Goal: Task Accomplishment & Management: Use online tool/utility

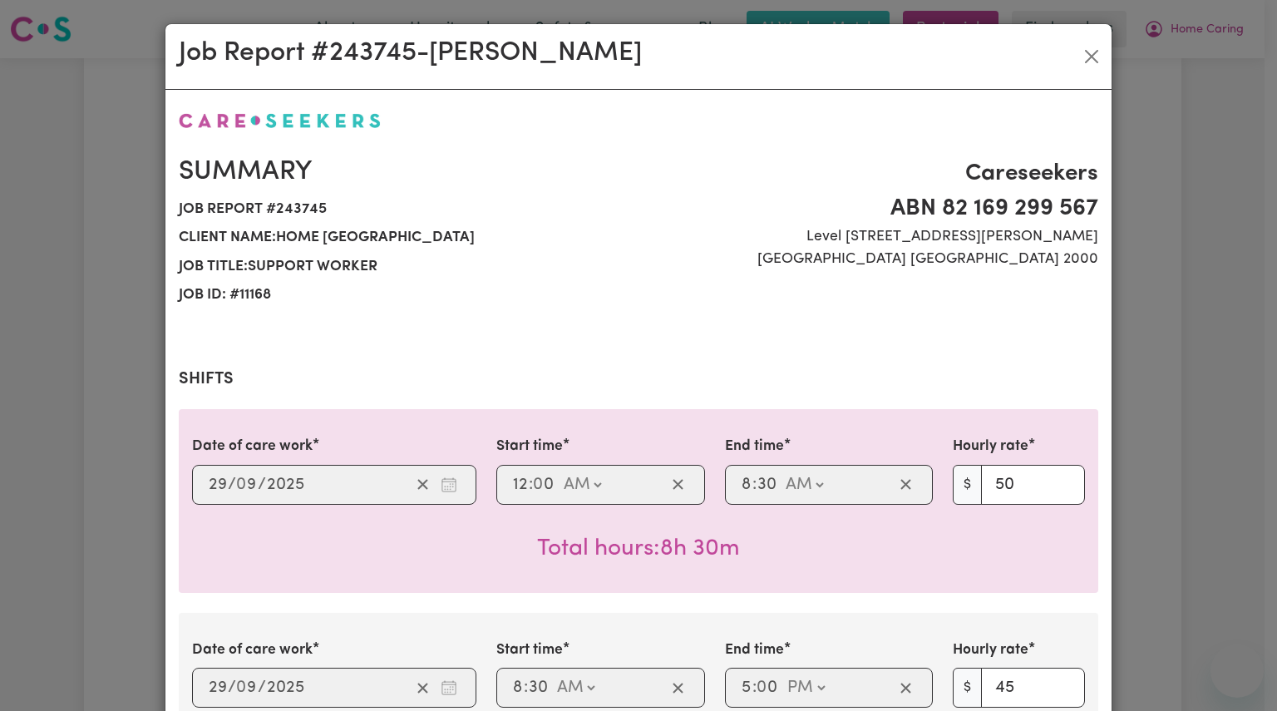
select select "pm"
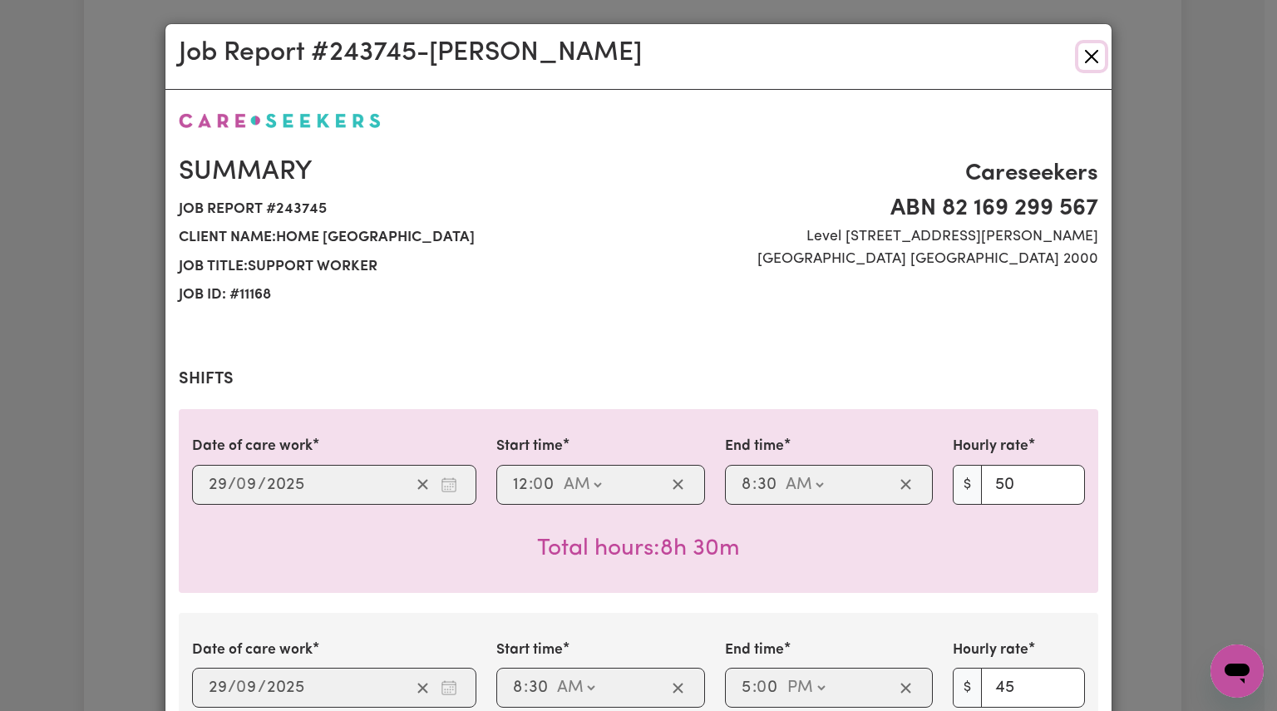
click at [1086, 61] on button "Close" at bounding box center [1092, 56] width 27 height 27
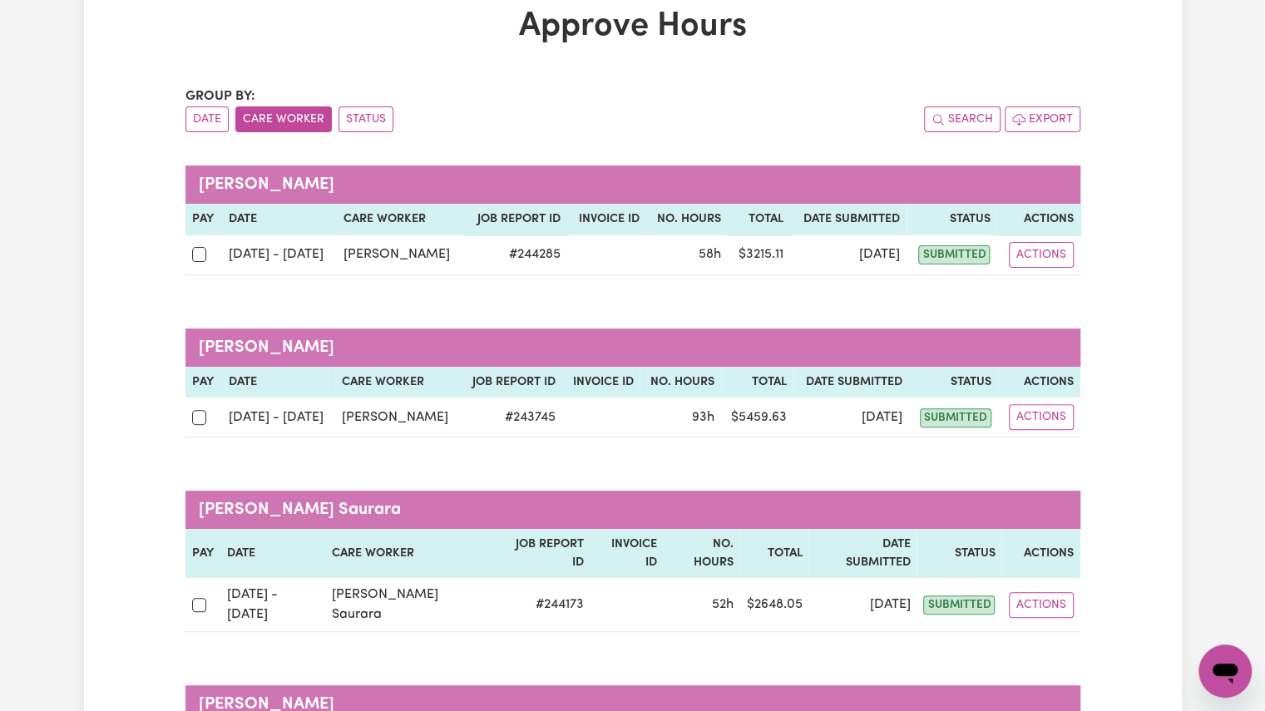
scroll to position [94, 0]
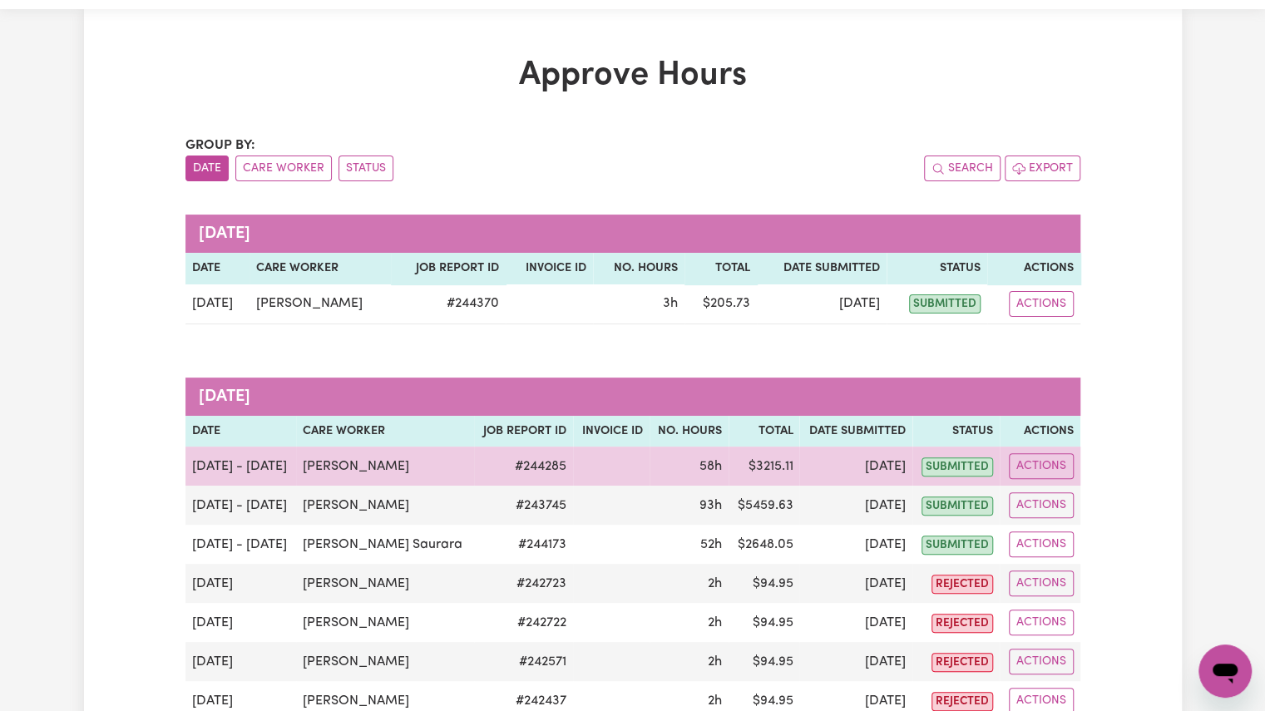
scroll to position [47, 0]
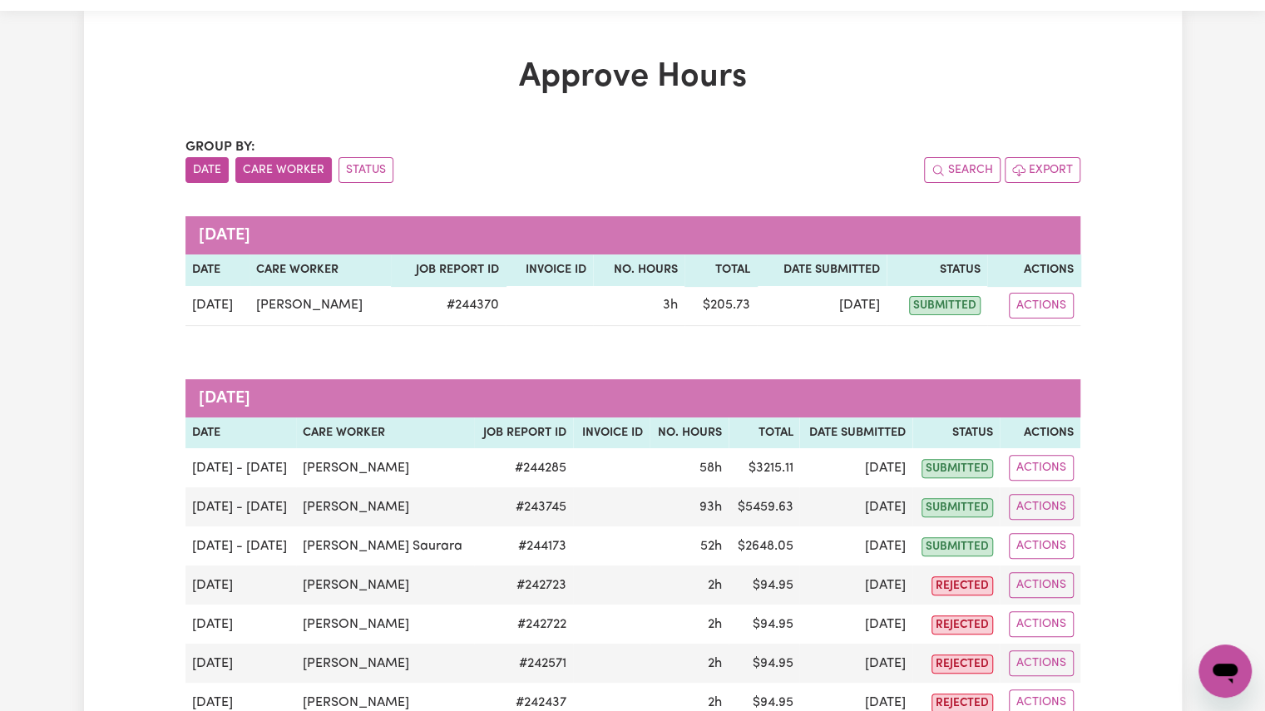
click at [270, 164] on button "Care Worker" at bounding box center [283, 170] width 96 height 26
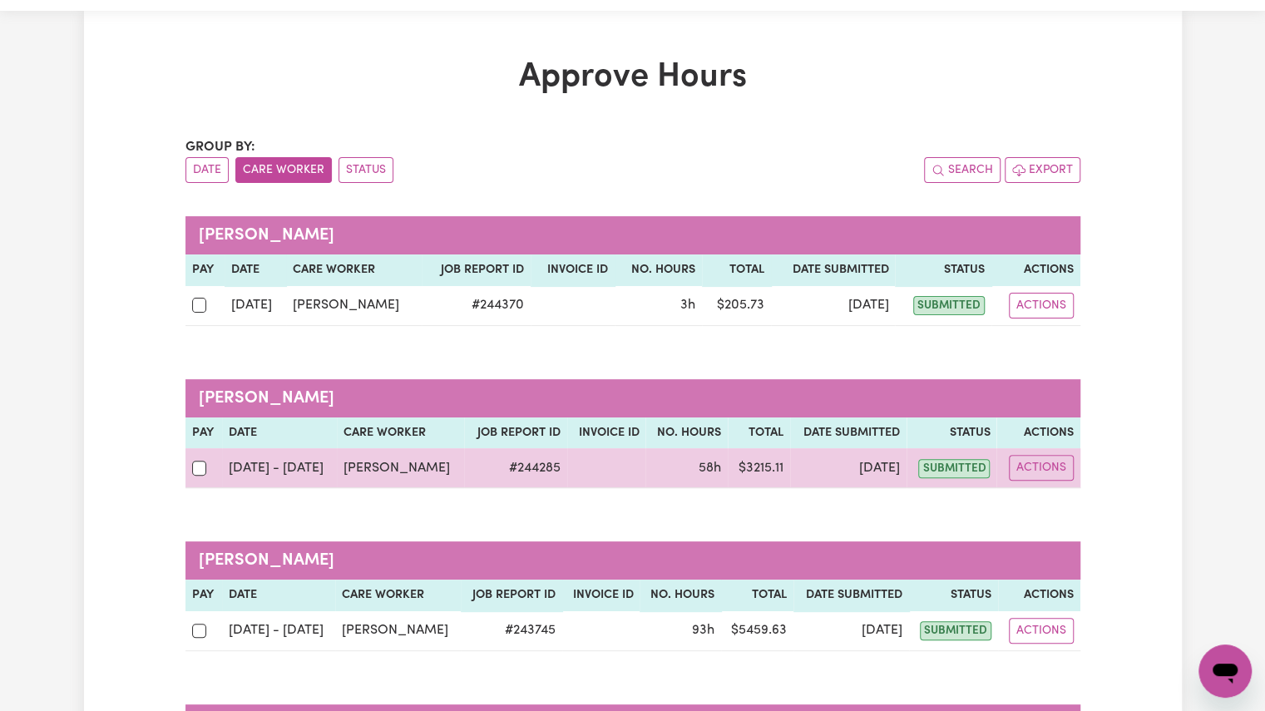
scroll to position [79, 0]
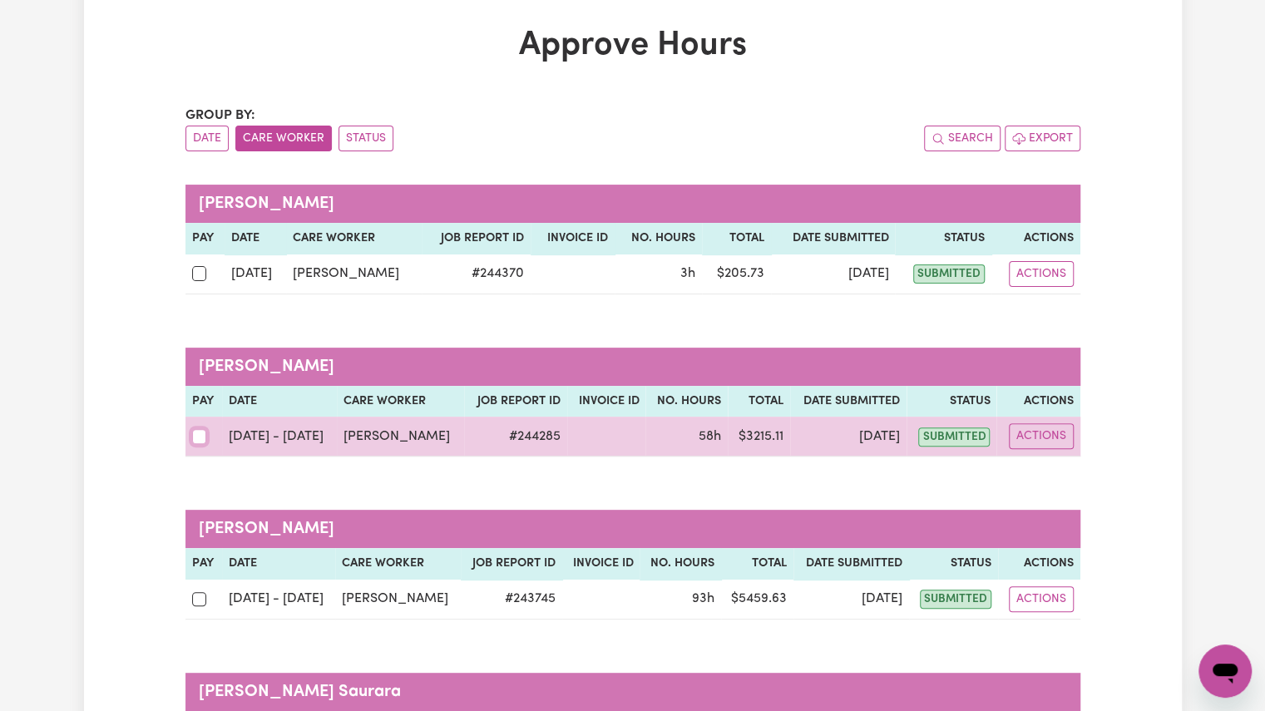
click at [192, 440] on input "checkbox" at bounding box center [199, 436] width 15 height 15
checkbox input "true"
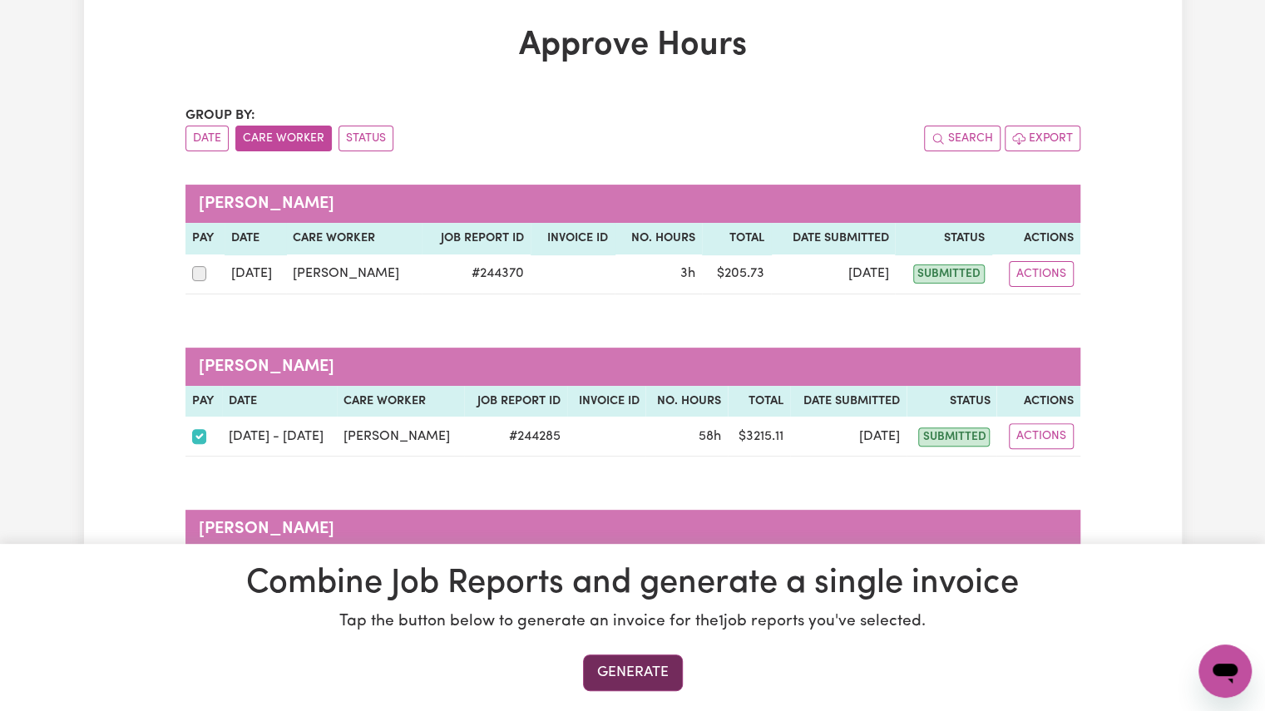
click at [606, 659] on button "Generate" at bounding box center [633, 672] width 100 height 37
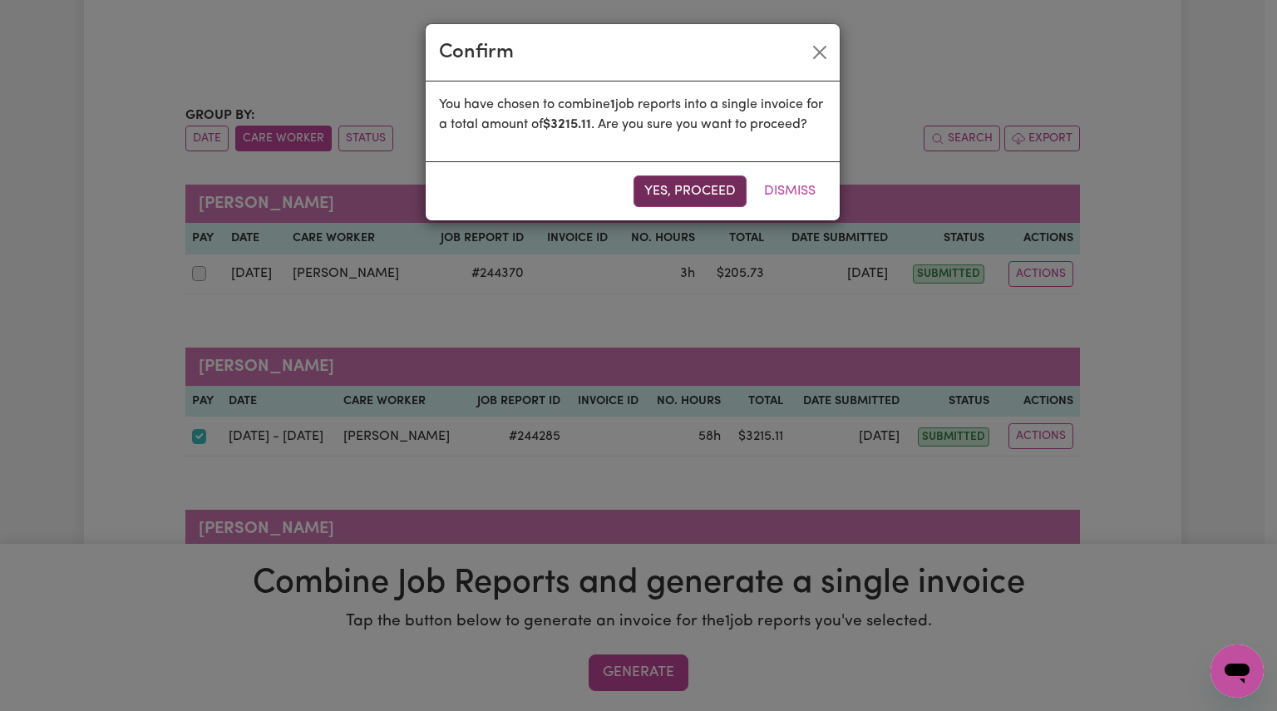
click at [703, 207] on button "Yes, proceed" at bounding box center [690, 191] width 113 height 32
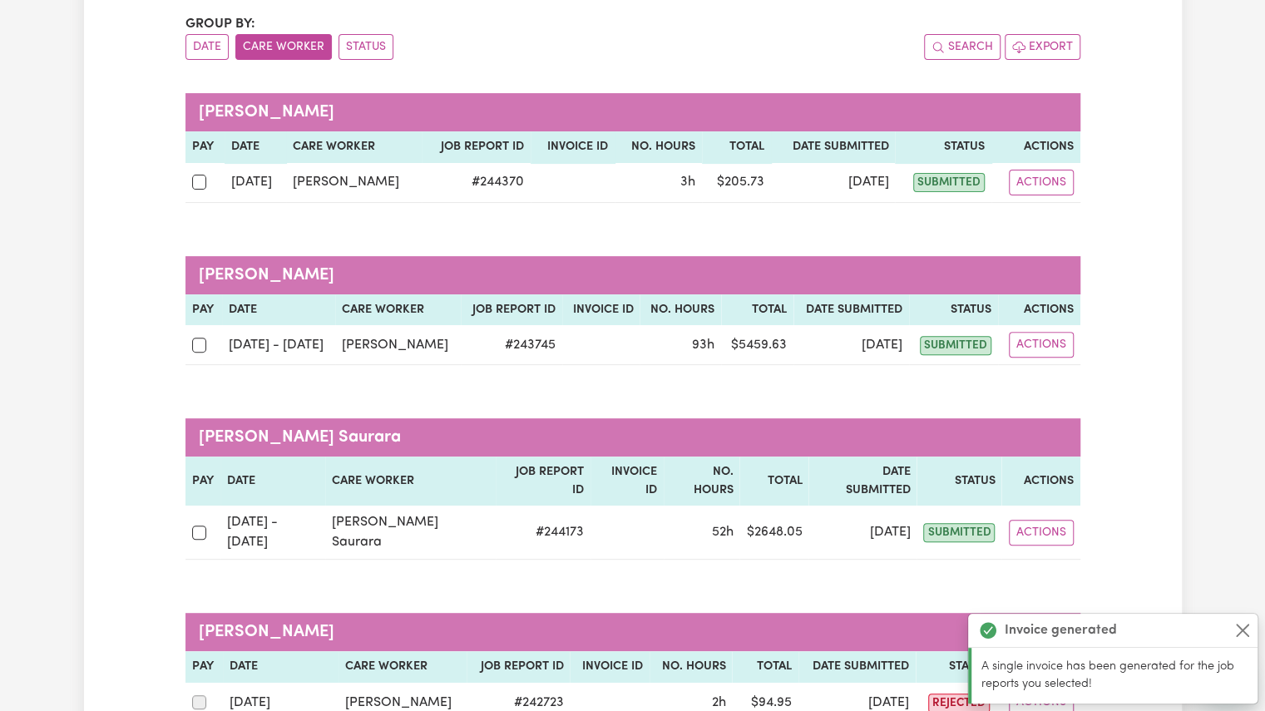
scroll to position [215, 0]
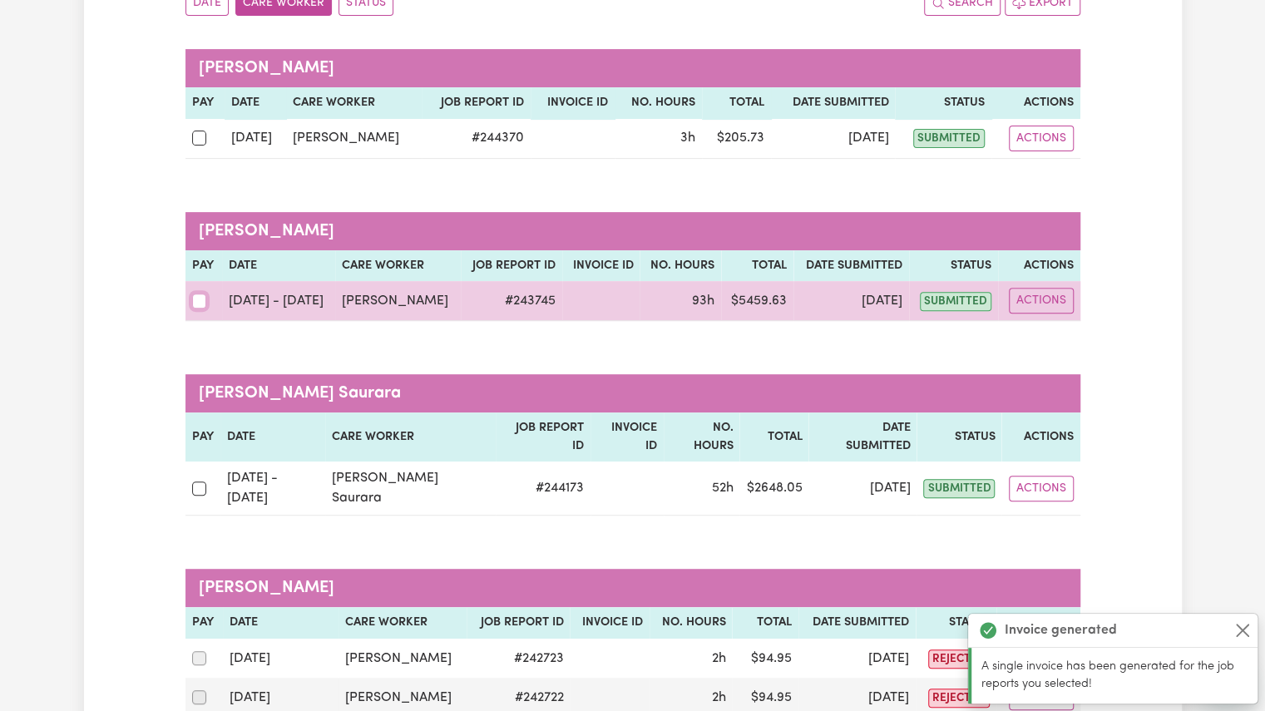
click at [201, 295] on input "checkbox" at bounding box center [199, 301] width 15 height 15
checkbox input "true"
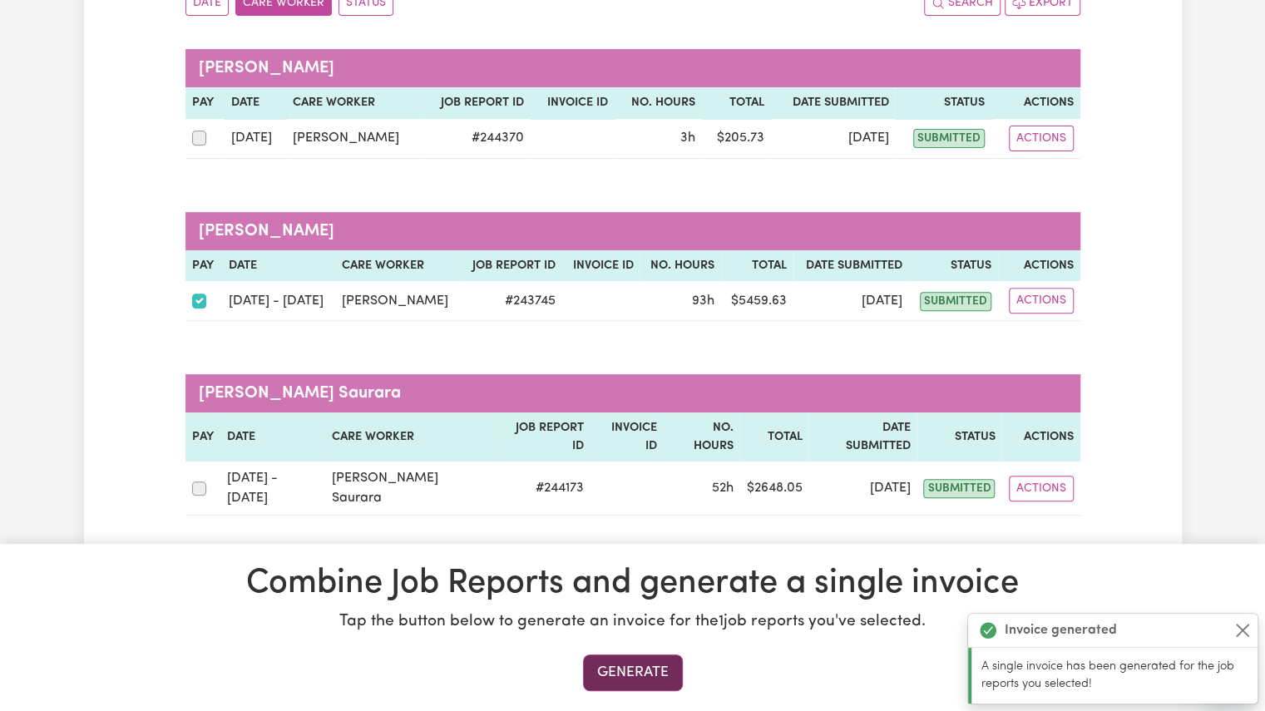
click at [639, 678] on button "Generate" at bounding box center [633, 672] width 100 height 37
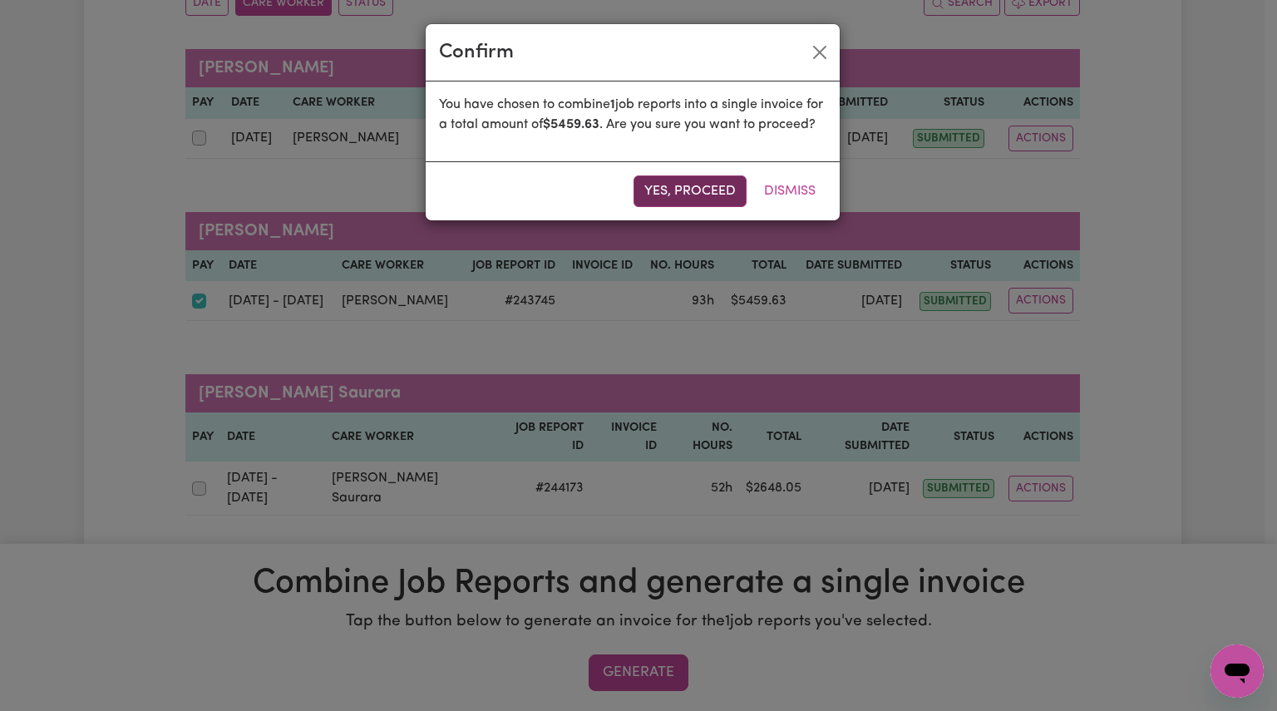
click at [702, 207] on button "Yes, proceed" at bounding box center [690, 191] width 113 height 32
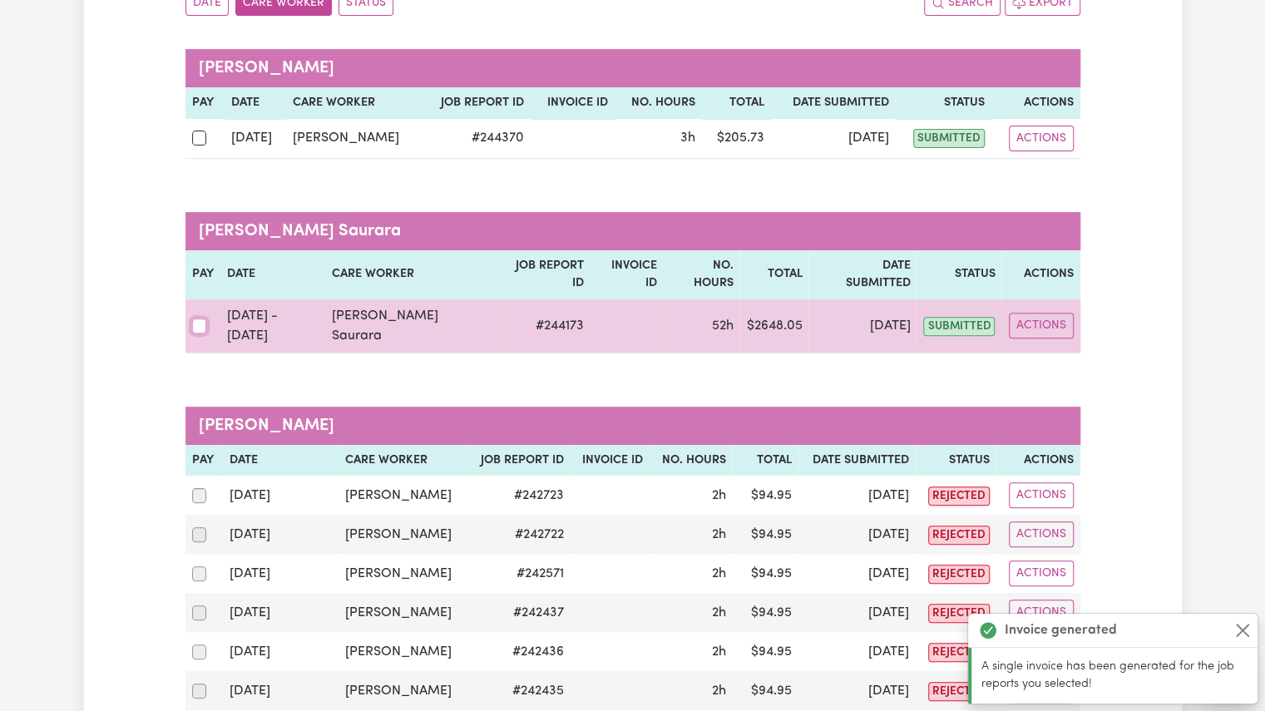
click at [195, 318] on input "checkbox" at bounding box center [199, 325] width 15 height 15
checkbox input "true"
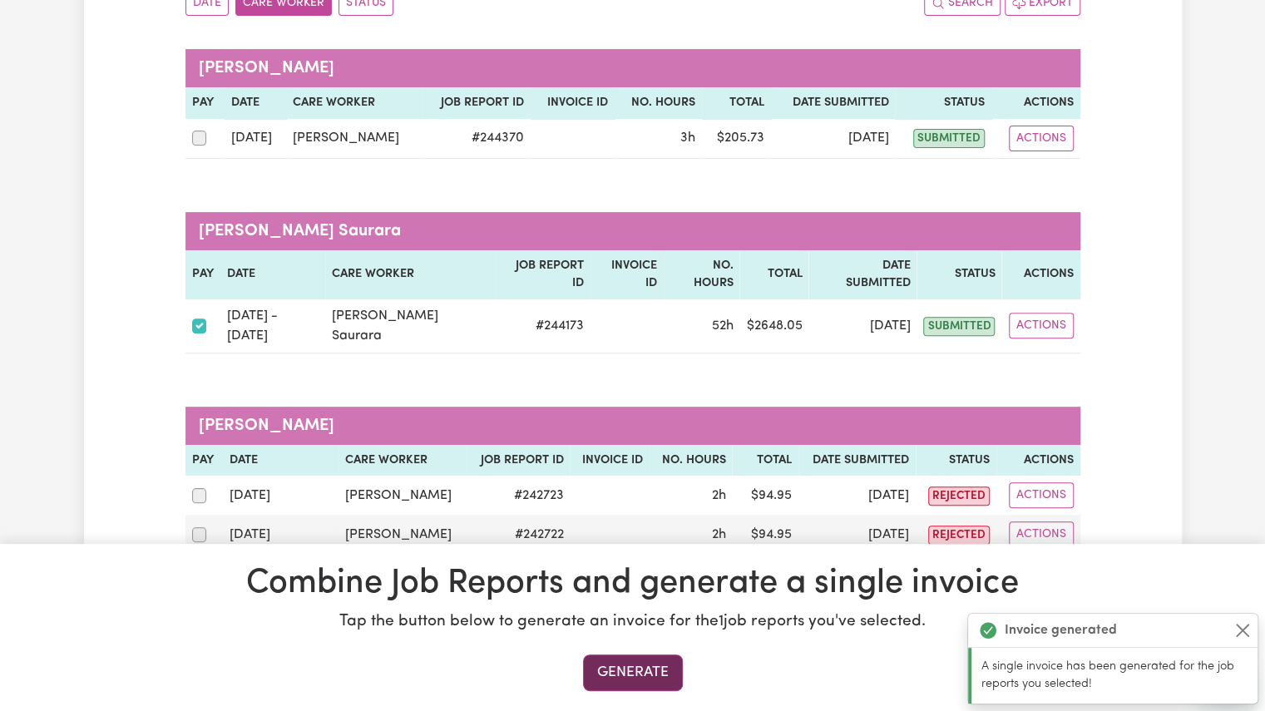
click at [612, 664] on button "Generate" at bounding box center [633, 672] width 100 height 37
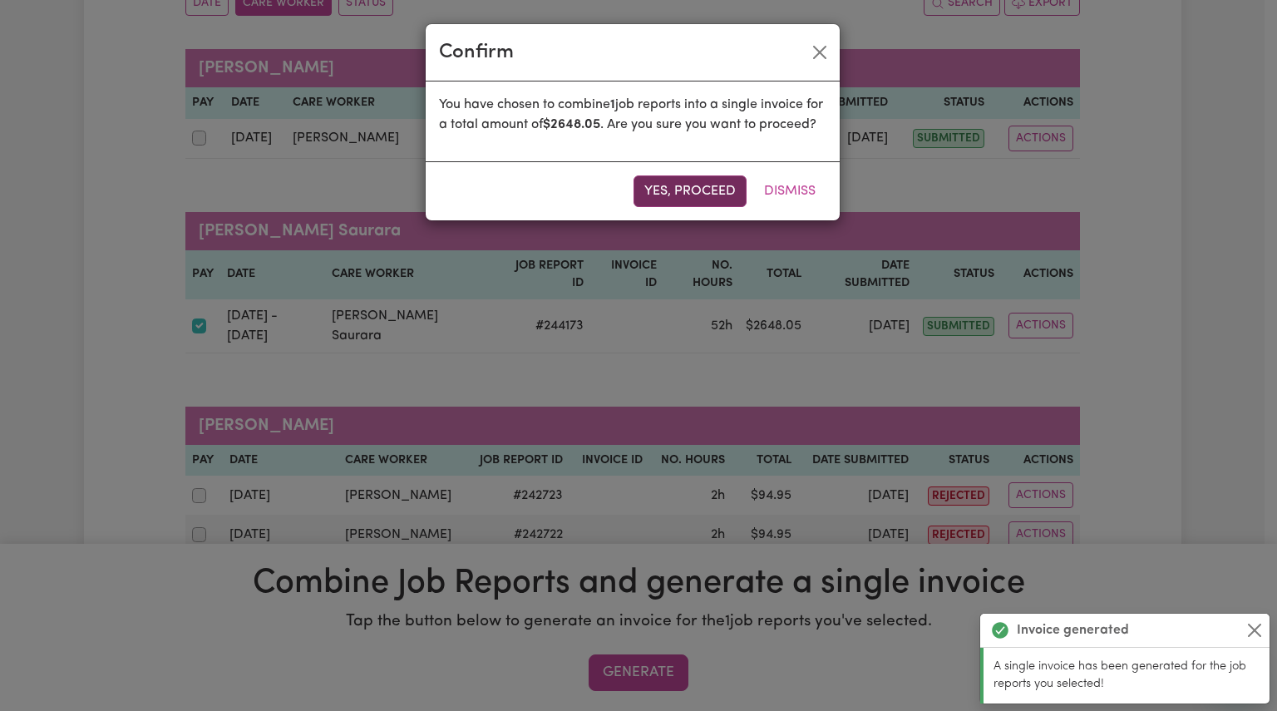
click at [694, 197] on button "Yes, proceed" at bounding box center [690, 191] width 113 height 32
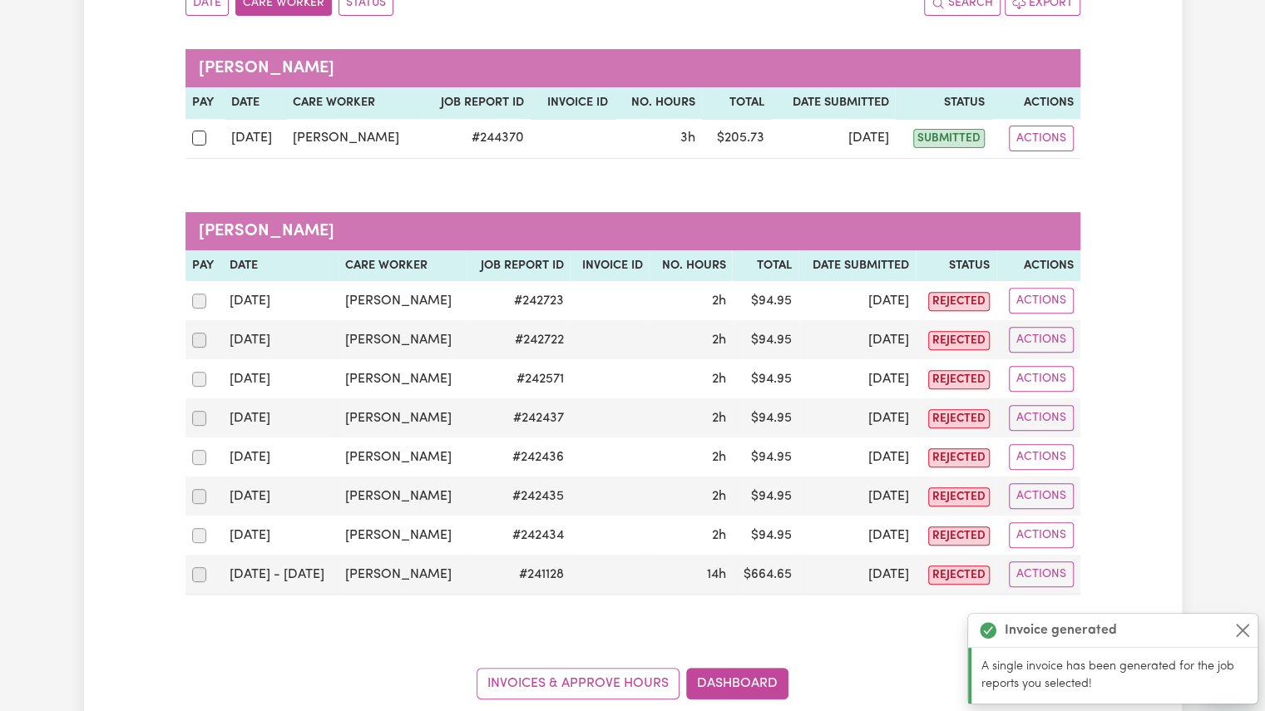
scroll to position [0, 0]
